Goal: Task Accomplishment & Management: Manage account settings

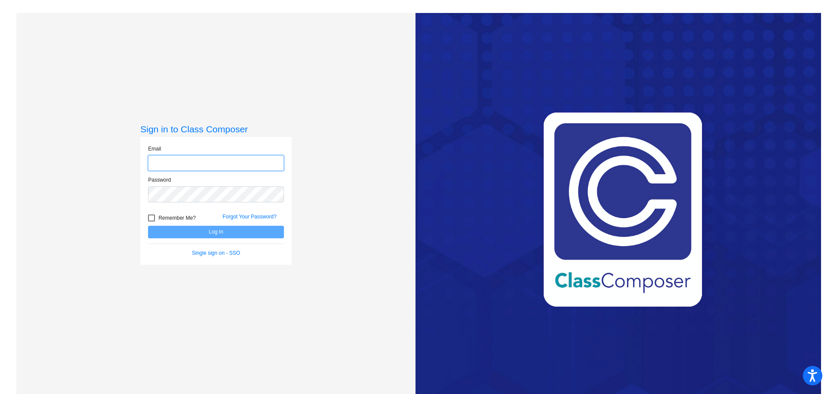
click at [269, 160] on input "email" at bounding box center [216, 163] width 136 height 16
type input "[EMAIL_ADDRESS][DOMAIN_NAME]"
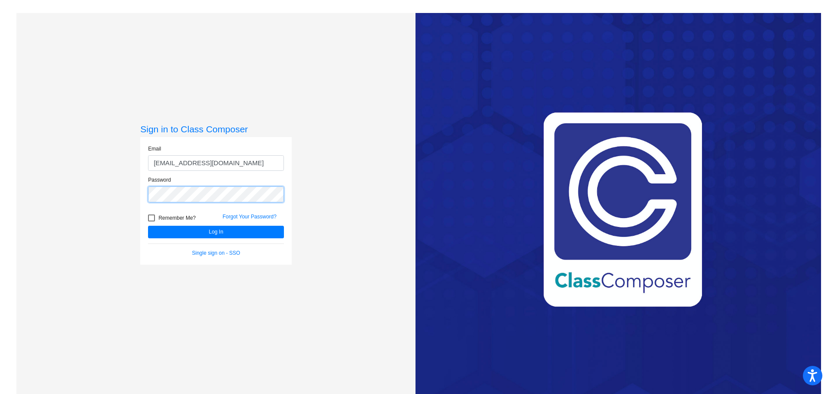
click at [148, 226] on button "Log In" at bounding box center [216, 232] width 136 height 13
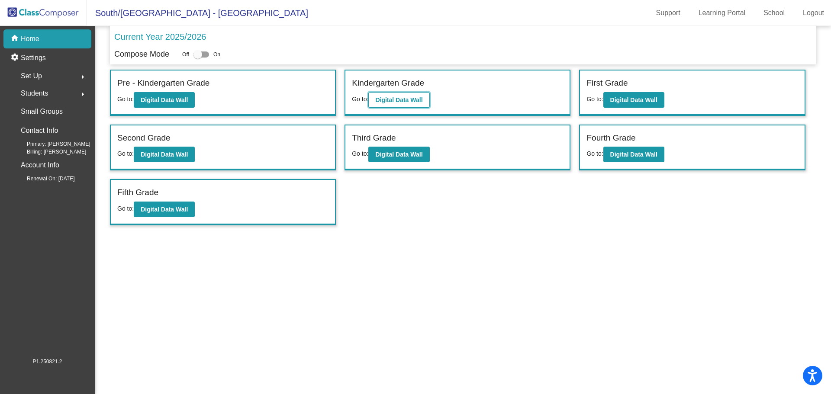
click at [392, 96] on b "Digital Data Wall" at bounding box center [398, 99] width 47 height 7
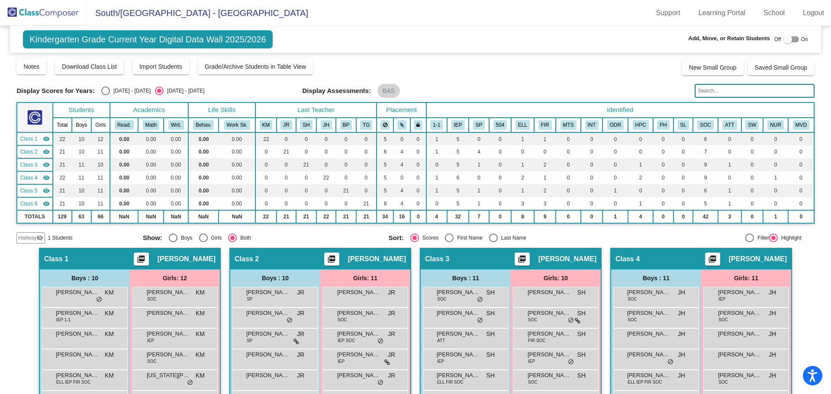
click at [788, 37] on div at bounding box center [791, 39] width 16 height 6
checkbox input "true"
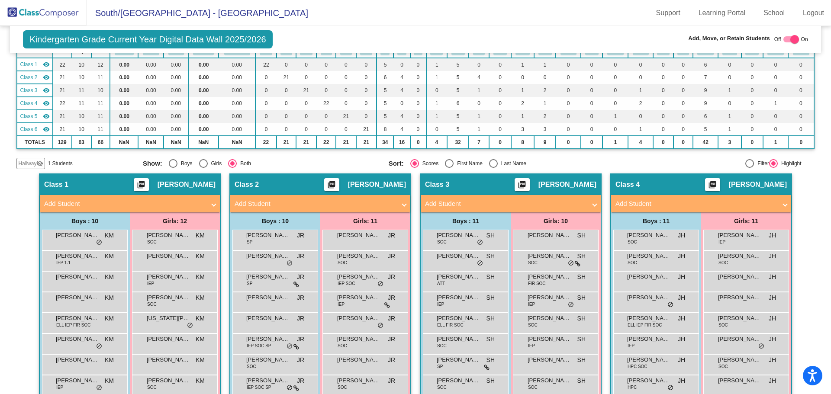
scroll to position [39, 0]
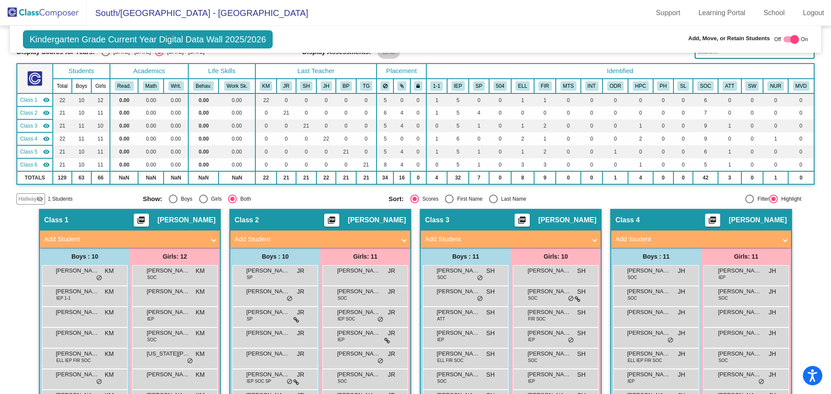
click at [486, 200] on mat-radio-group "Sort: Scores First Name Last Name" at bounding box center [508, 199] width 239 height 9
click at [491, 200] on div "Select an option" at bounding box center [493, 199] width 9 height 9
click at [493, 203] on input "Last Name" at bounding box center [493, 203] width 0 height 0
radio input "true"
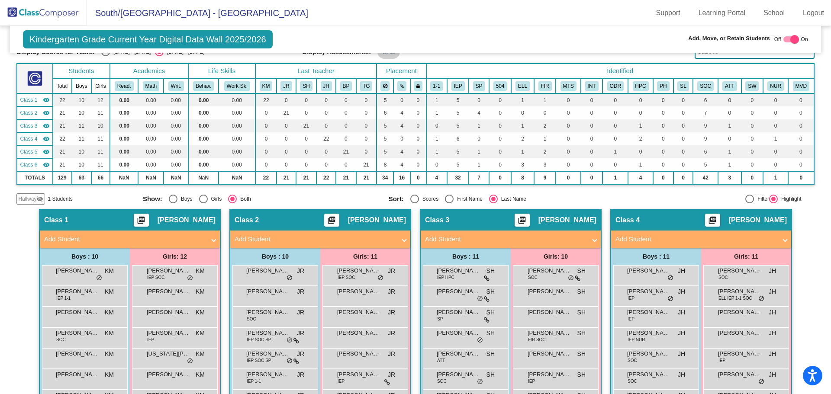
scroll to position [0, 0]
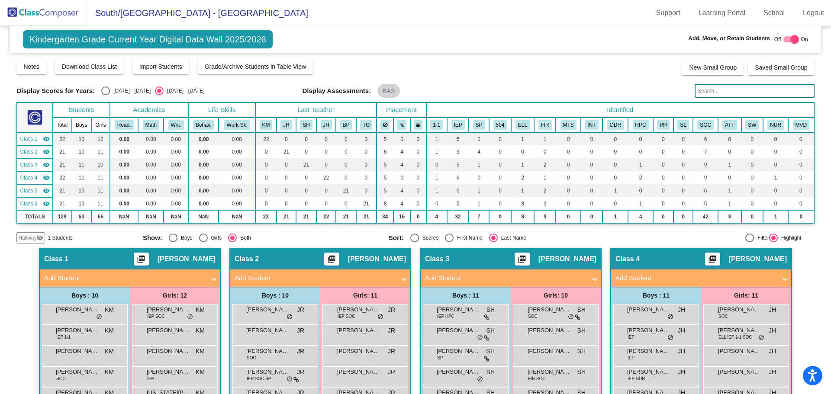
click at [39, 236] on mat-icon "visibility_off" at bounding box center [39, 238] width 7 height 7
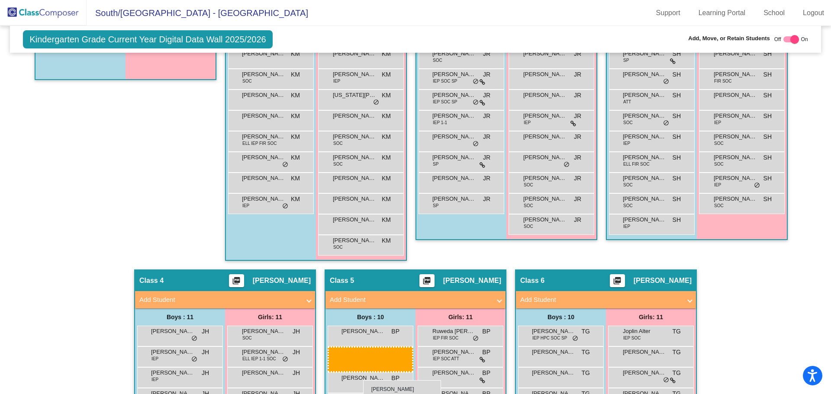
scroll to position [305, 0]
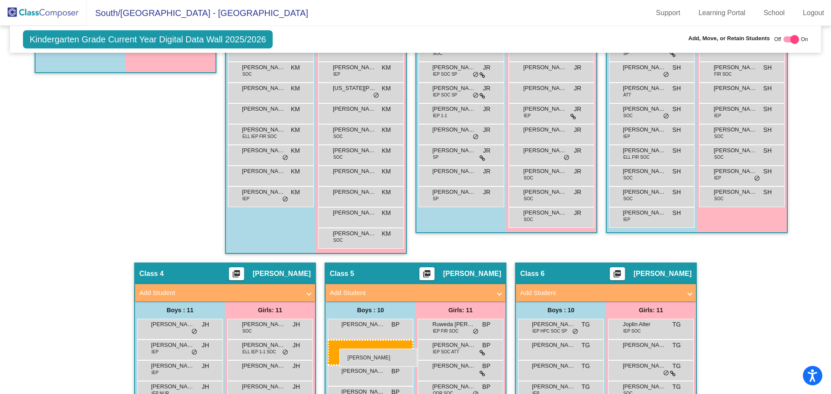
drag, startPoint x: 101, startPoint y: 97, endPoint x: 339, endPoint y: 349, distance: 346.2
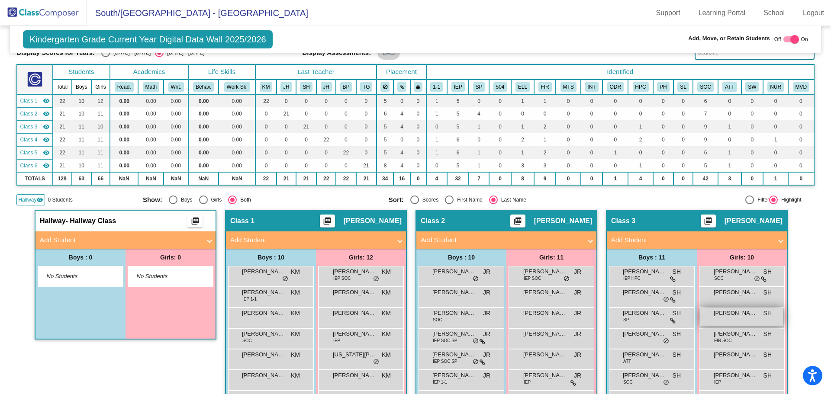
scroll to position [0, 0]
